Goal: Information Seeking & Learning: Stay updated

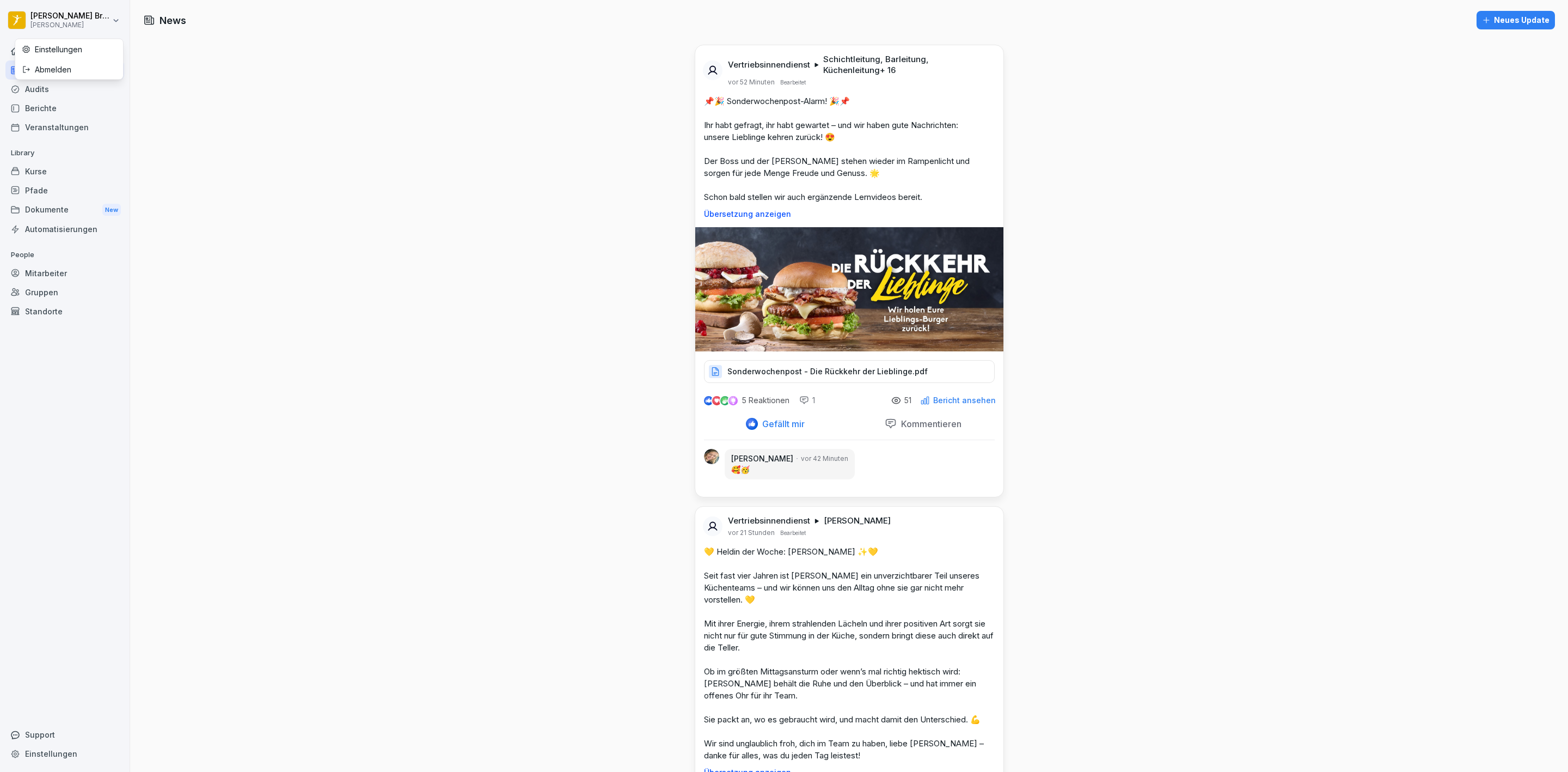
click at [490, 350] on html "[PERSON_NAME] [PERSON_NAME] Home News Audits Berichte Veranstaltungen Library K…" at bounding box center [784, 386] width 1568 height 772
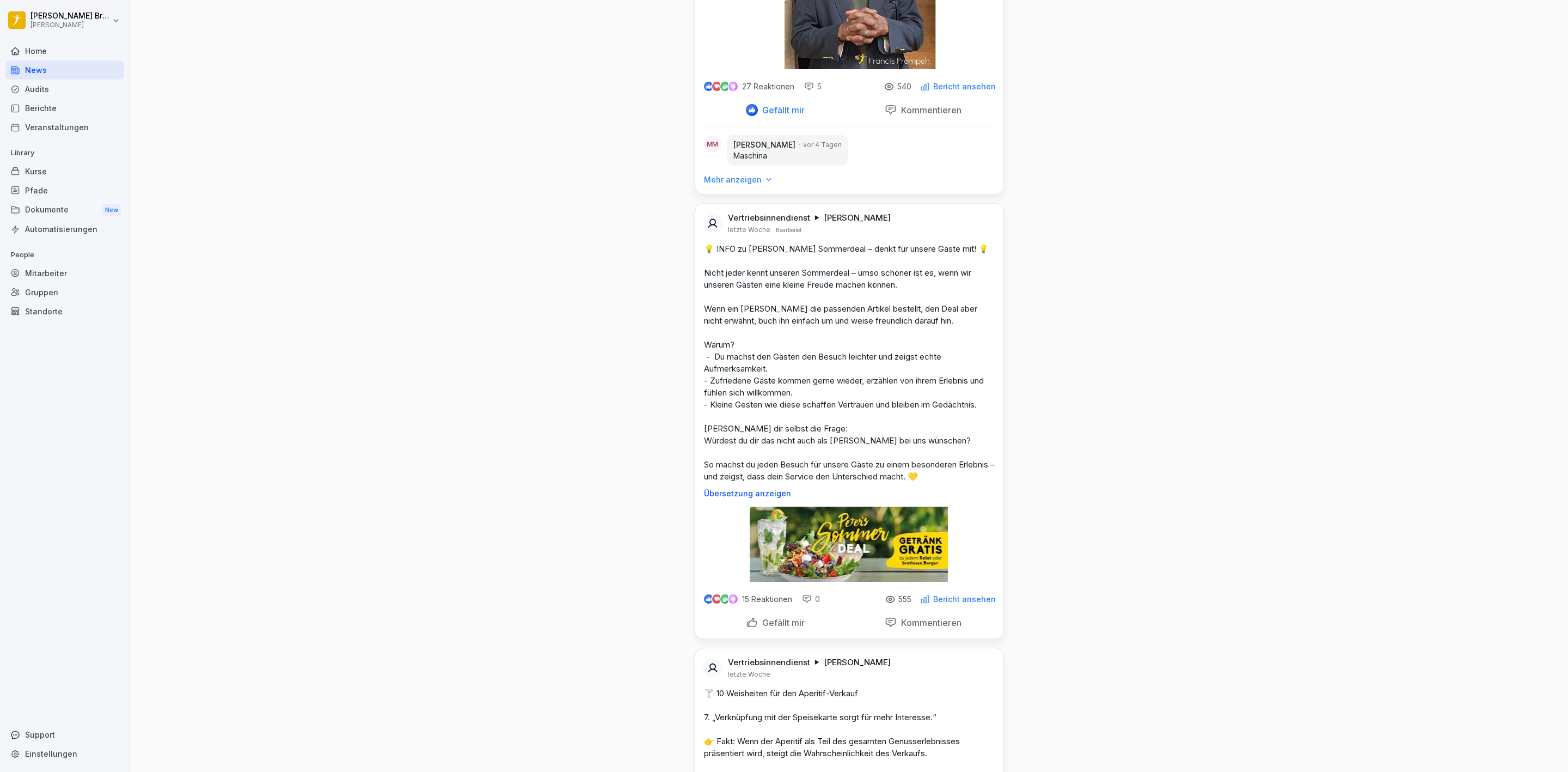
scroll to position [4657, 0]
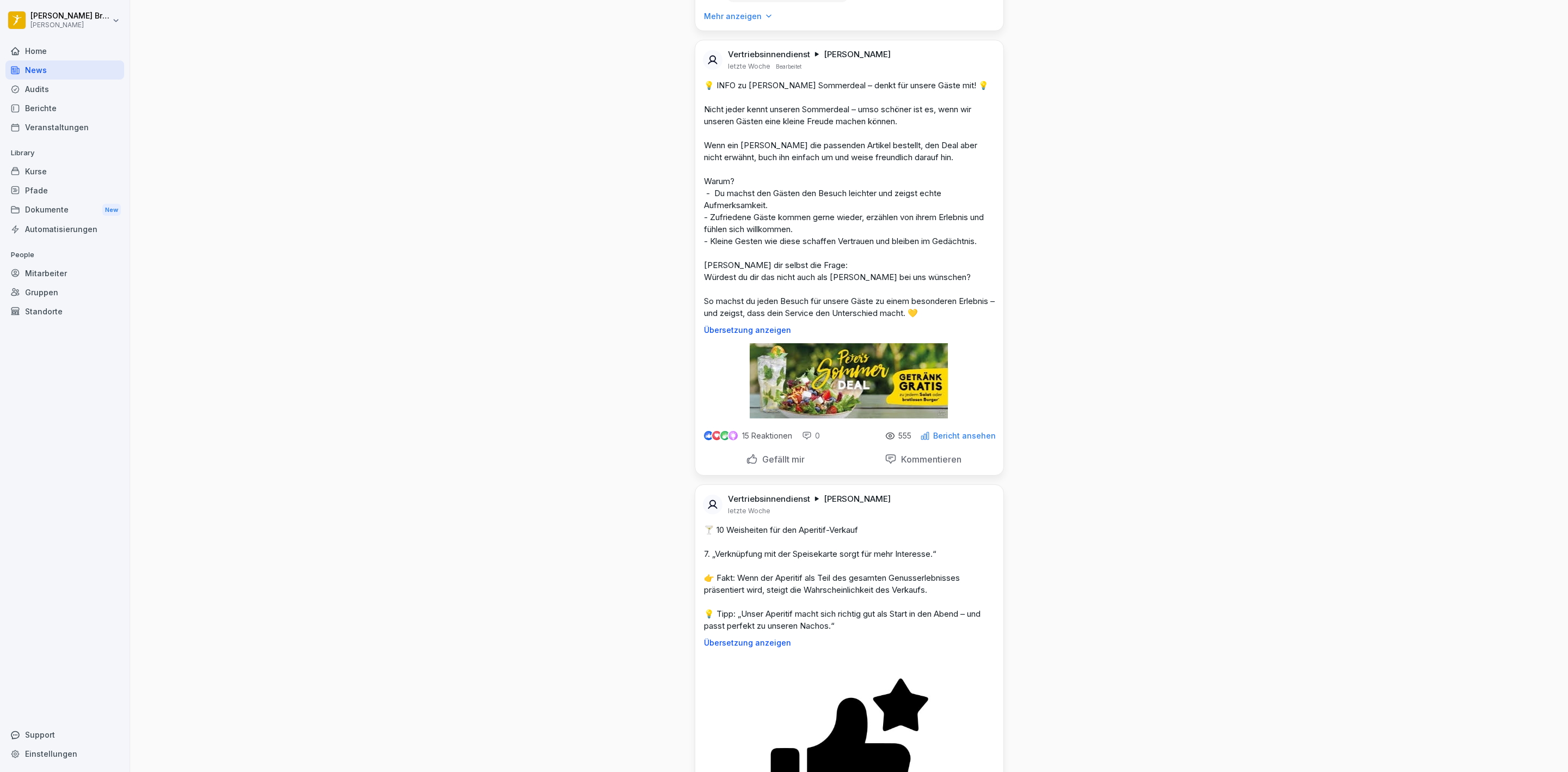
click at [28, 49] on div "Home" at bounding box center [65, 51] width 119 height 19
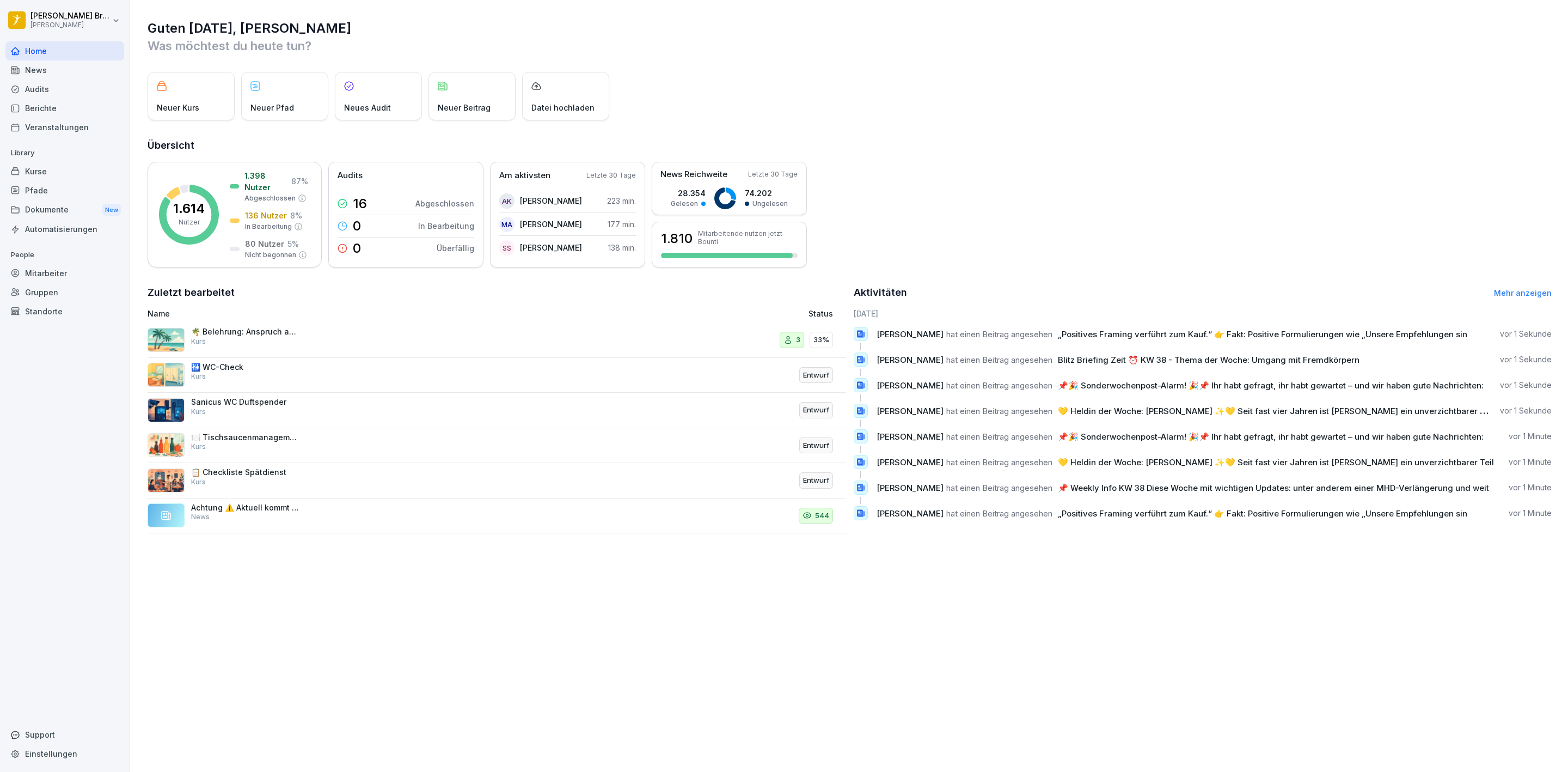
drag, startPoint x: 15, startPoint y: 65, endPoint x: 46, endPoint y: 96, distance: 43.8
click at [13, 65] on div "News" at bounding box center [65, 70] width 119 height 19
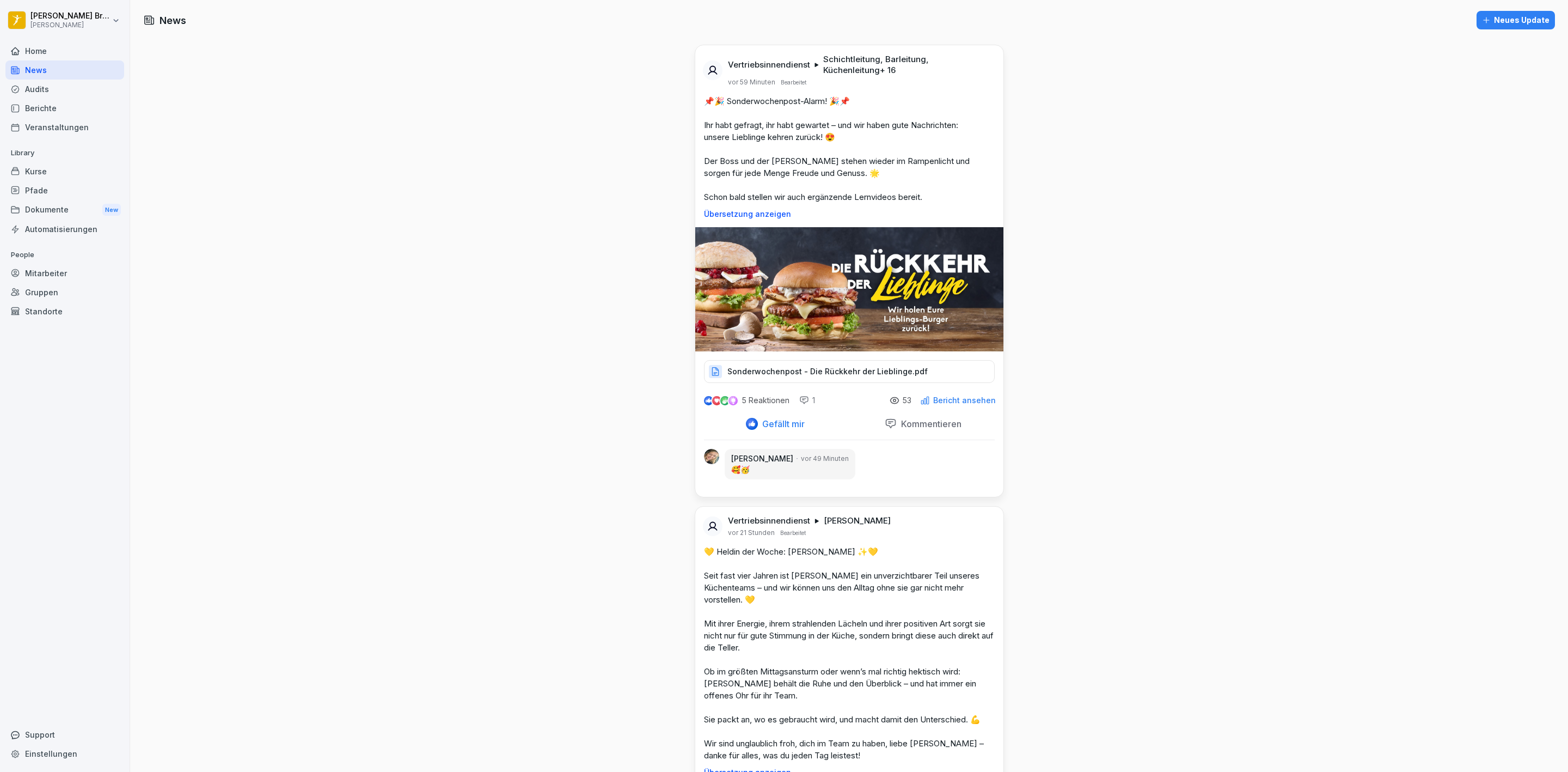
click at [933, 397] on p "Bericht ansehen" at bounding box center [964, 400] width 62 height 8
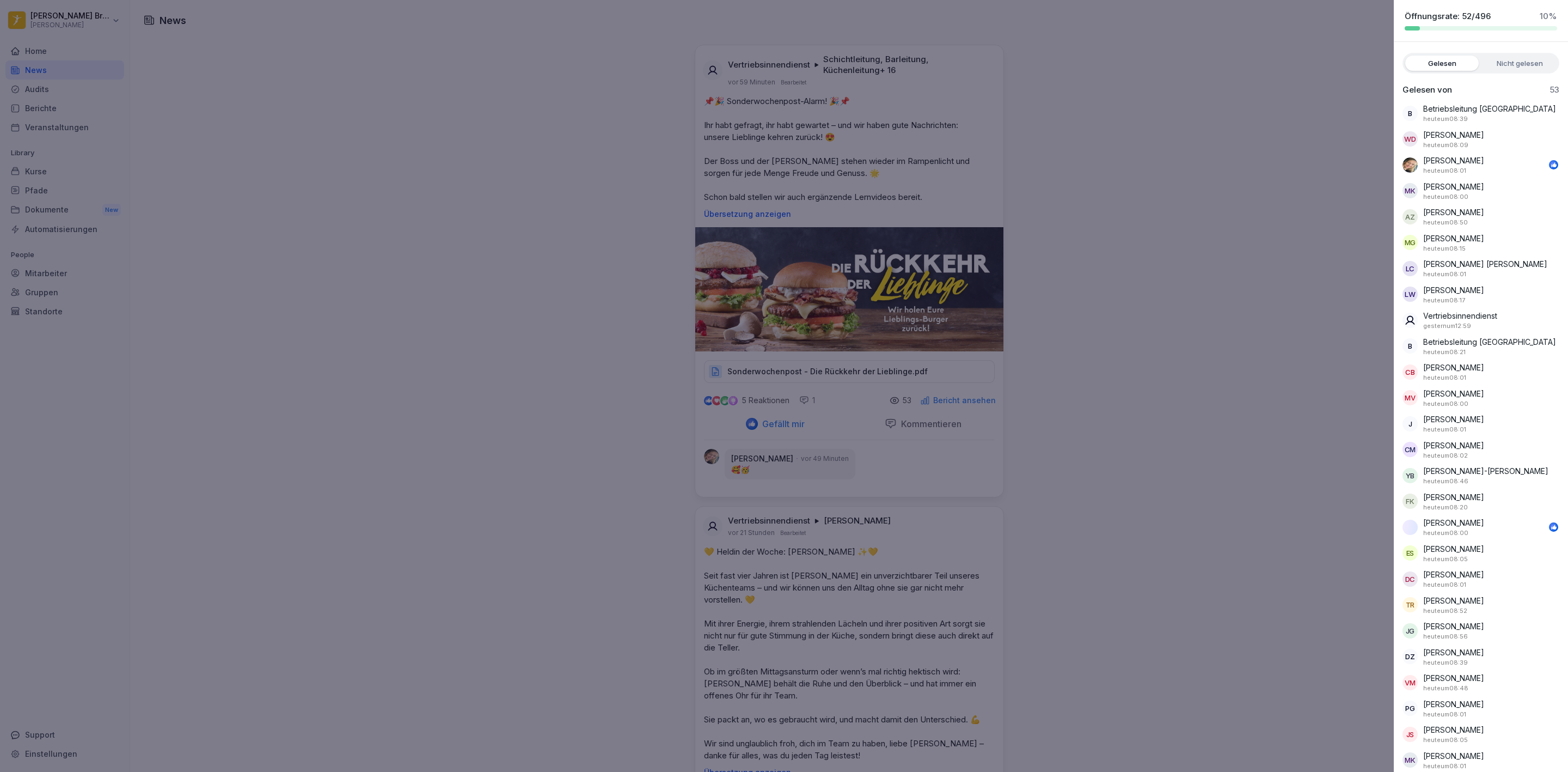
scroll to position [11, 0]
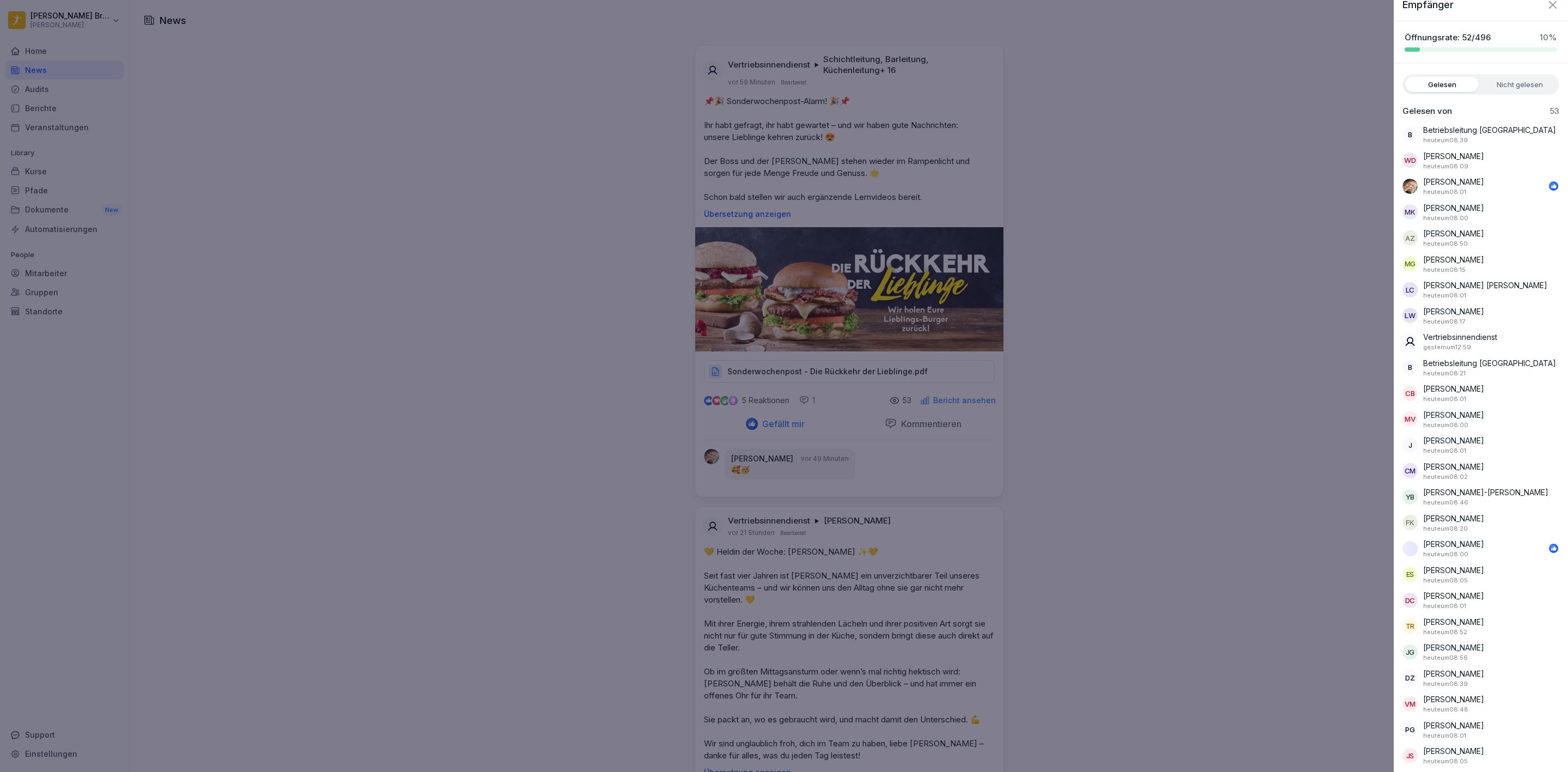
click at [1312, 447] on div at bounding box center [784, 386] width 1568 height 772
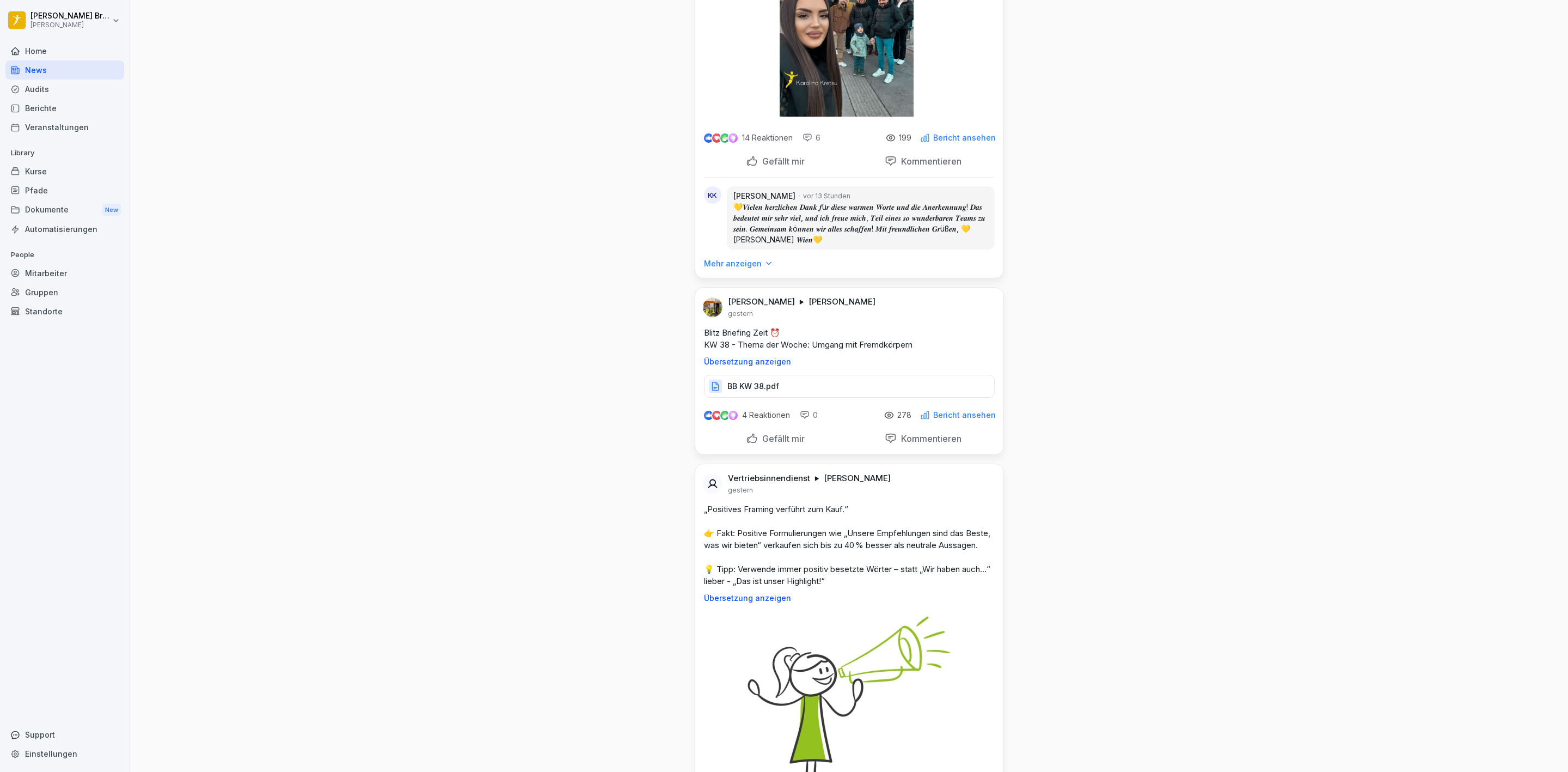
scroll to position [898, 0]
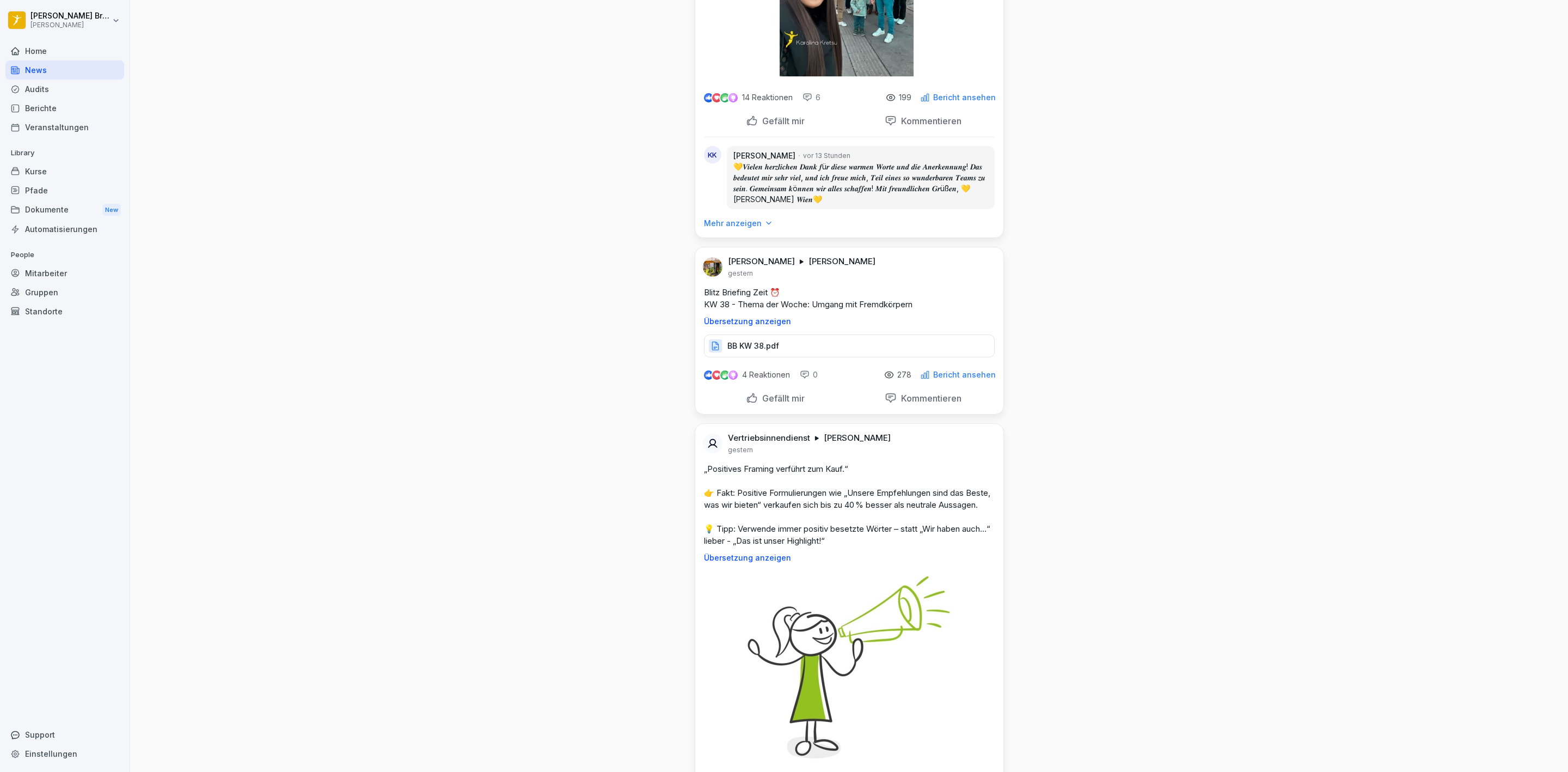
click at [758, 397] on p "Gefällt mir" at bounding box center [781, 398] width 47 height 11
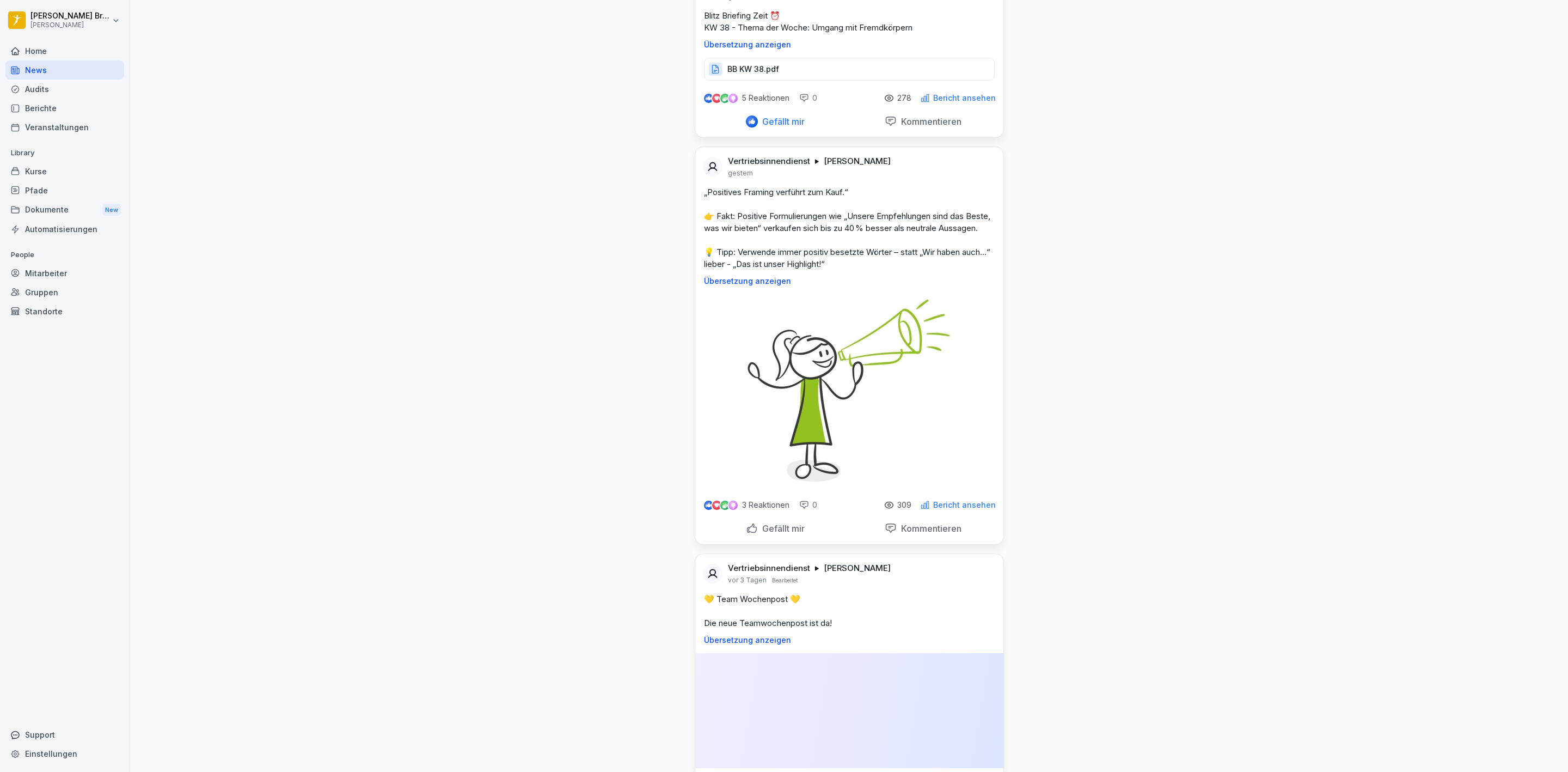
scroll to position [1226, 0]
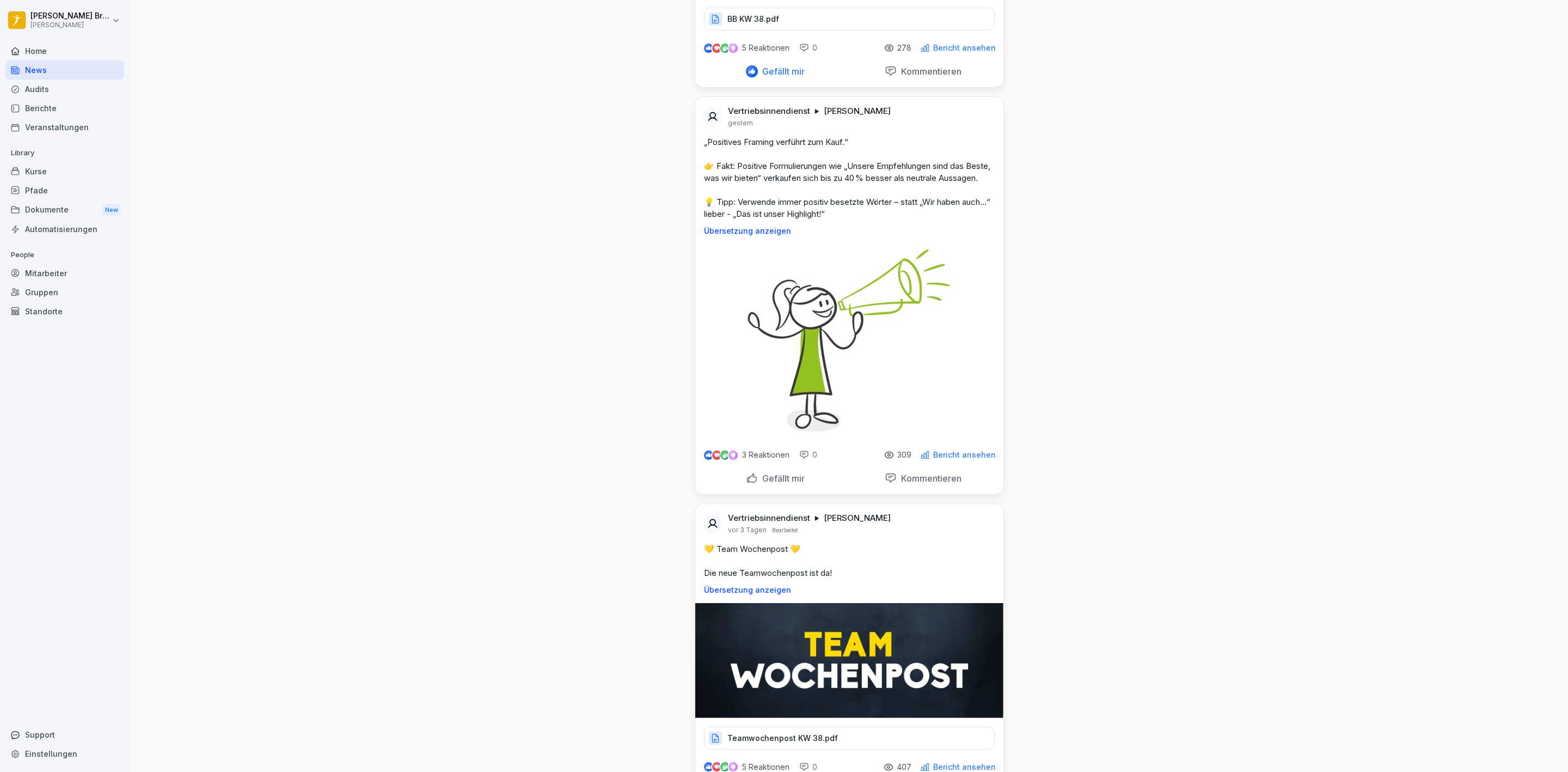
click at [773, 484] on div "Gefällt mir" at bounding box center [775, 478] width 59 height 12
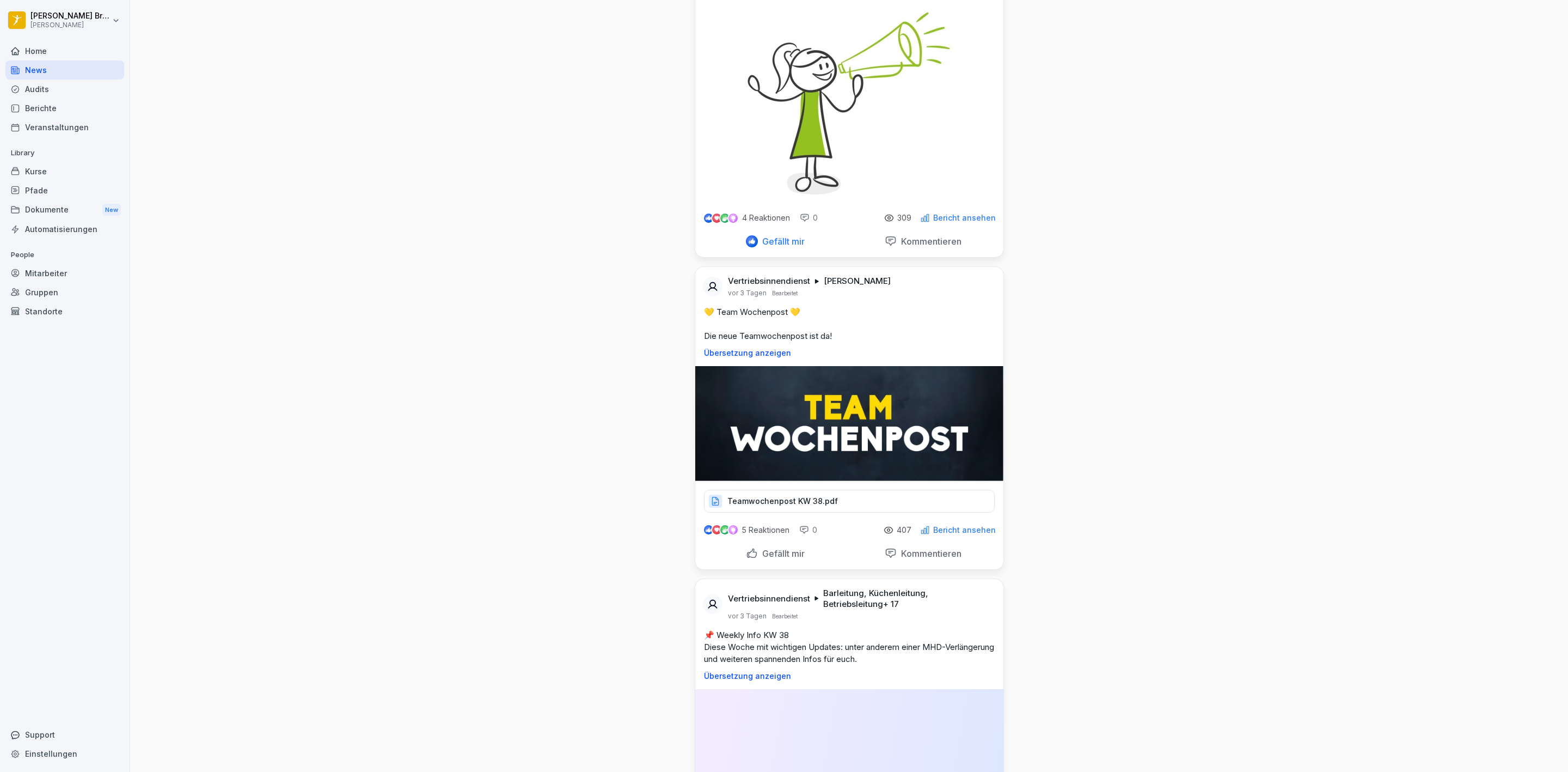
scroll to position [1471, 0]
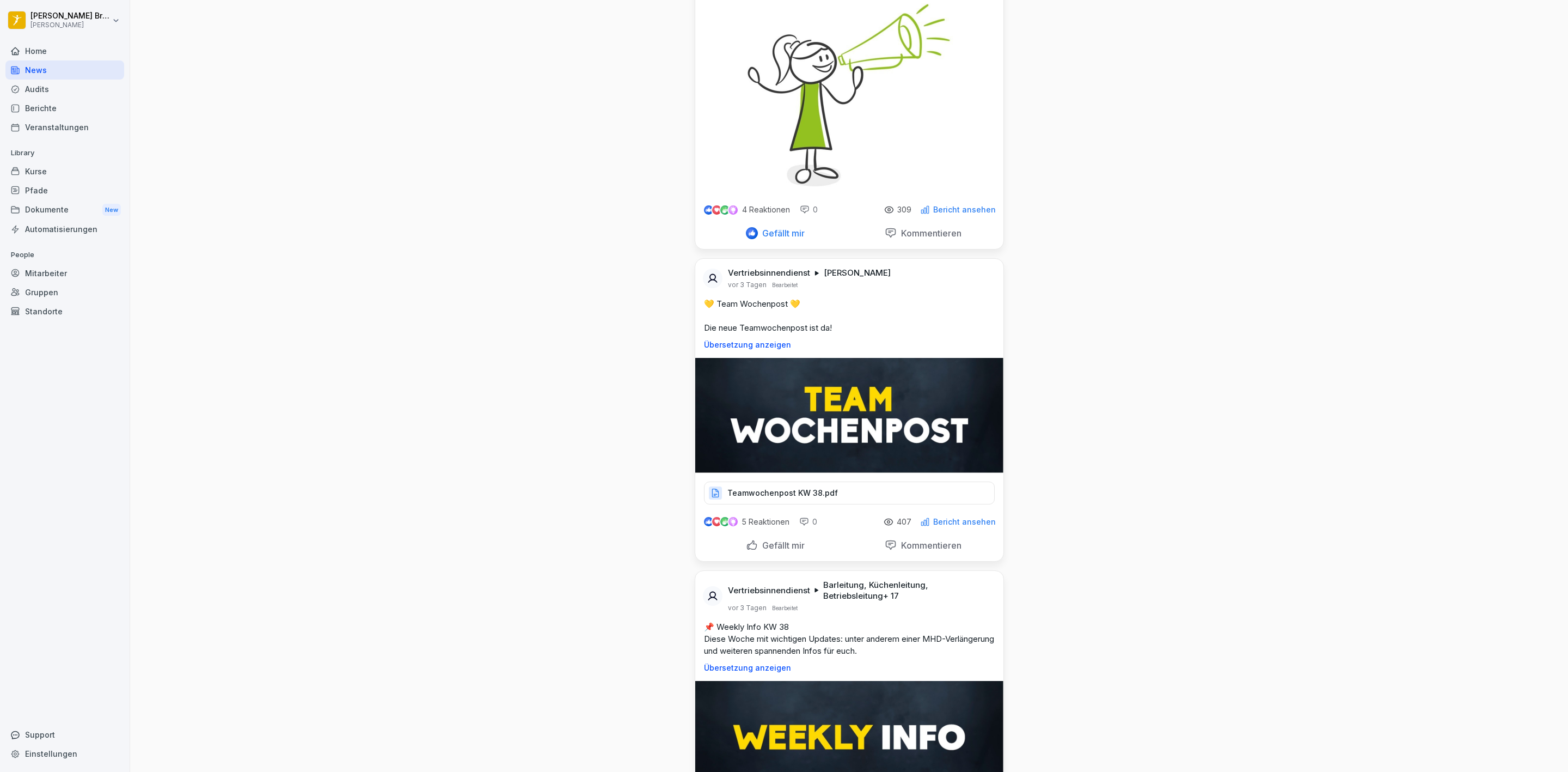
click at [767, 551] on p "Gefällt mir" at bounding box center [781, 545] width 47 height 11
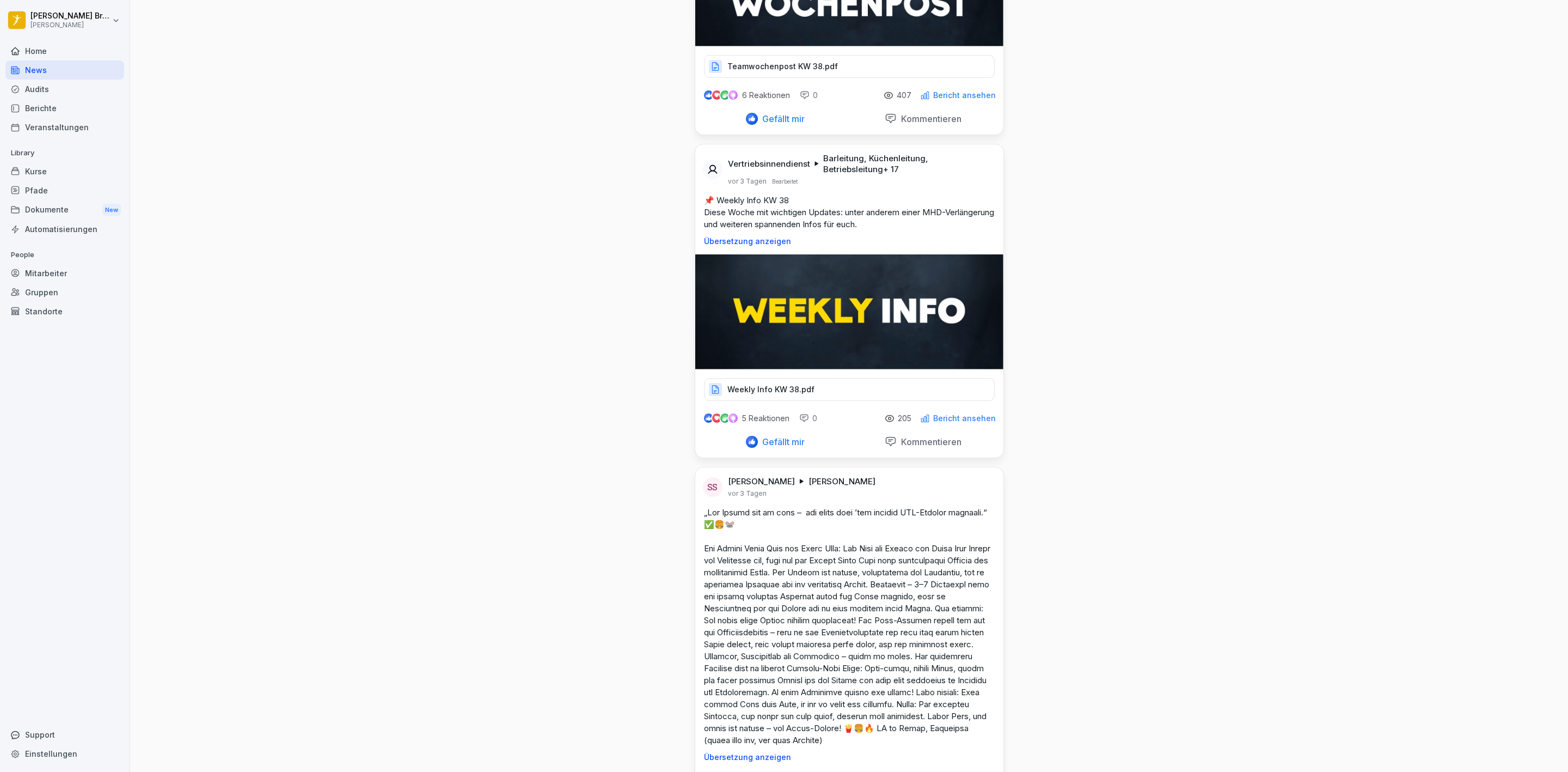
scroll to position [2288, 0]
